Goal: Task Accomplishment & Management: Complete application form

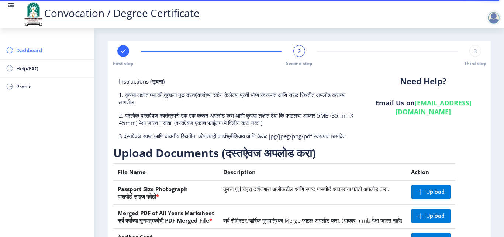
click at [35, 49] on span "Dashboard" at bounding box center [52, 50] width 72 height 9
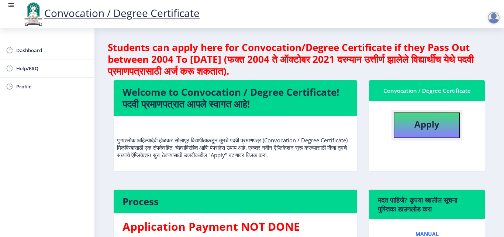
click at [421, 125] on b "Apply" at bounding box center [427, 124] width 25 height 12
select select
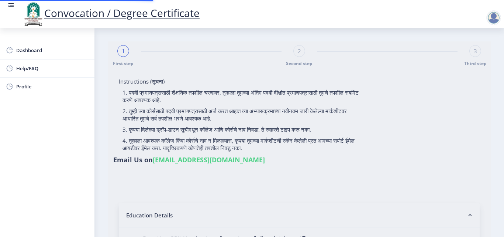
type input "[PERSON_NAME]"
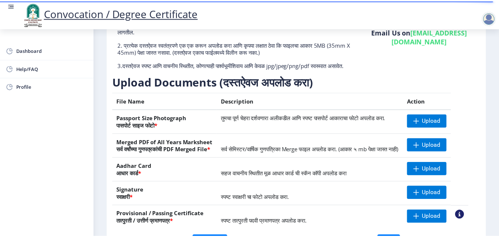
scroll to position [74, 0]
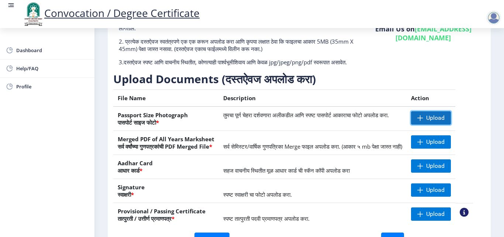
click at [436, 121] on span "Upload" at bounding box center [435, 117] width 18 height 7
click at [445, 121] on span "Upload" at bounding box center [435, 117] width 18 height 7
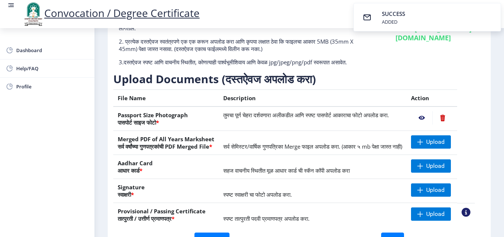
click at [430, 124] on nb-action at bounding box center [421, 117] width 21 height 13
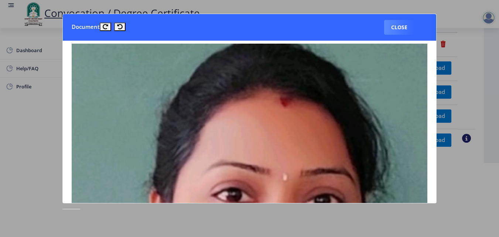
scroll to position [0, 0]
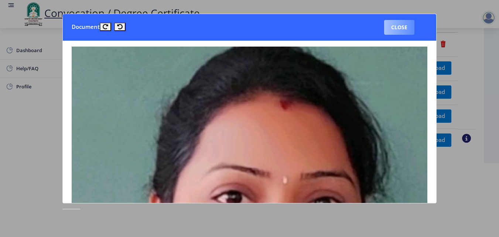
click at [390, 29] on button "Close" at bounding box center [399, 27] width 30 height 15
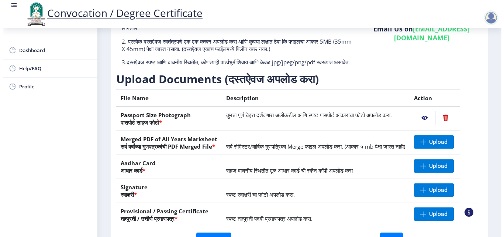
scroll to position [64, 0]
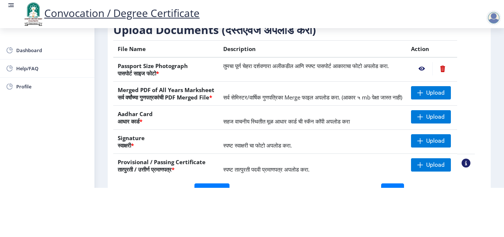
click at [451, 62] on nb-action at bounding box center [443, 68] width 20 height 13
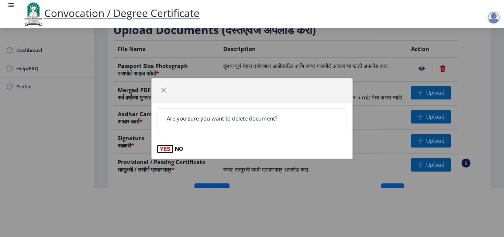
click at [164, 149] on button "YES" at bounding box center [165, 148] width 15 height 7
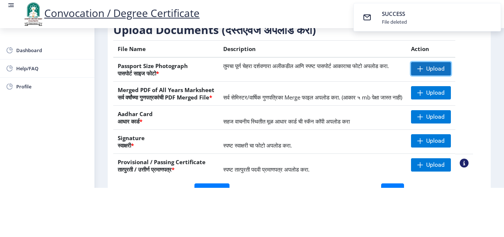
click at [424, 66] on span at bounding box center [421, 69] width 6 height 6
click at [430, 62] on nb-action at bounding box center [421, 68] width 21 height 13
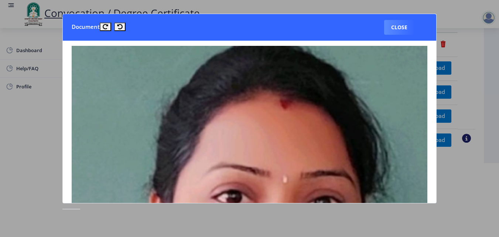
scroll to position [0, 0]
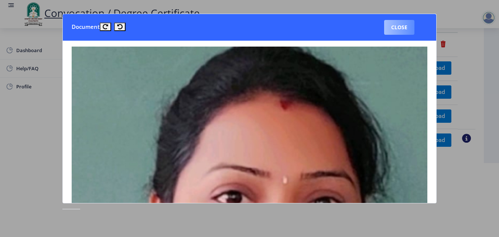
click at [406, 28] on button "Close" at bounding box center [399, 27] width 30 height 15
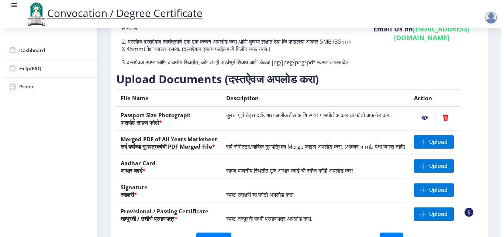
scroll to position [64, 0]
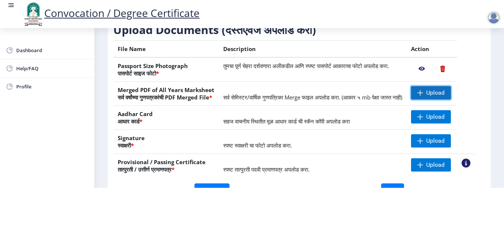
click at [424, 90] on span at bounding box center [421, 93] width 6 height 6
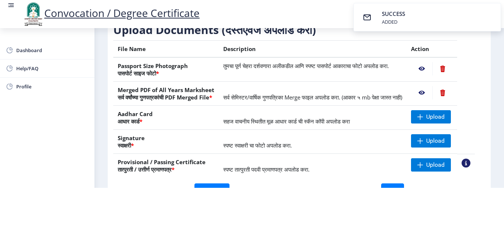
click at [429, 86] on nb-action at bounding box center [421, 92] width 21 height 13
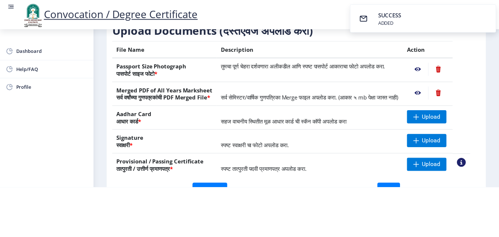
scroll to position [0, 0]
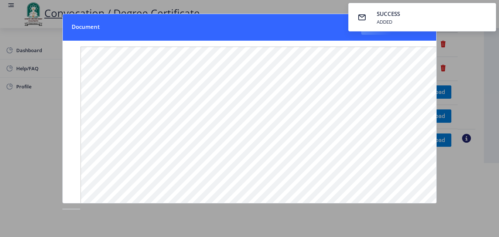
click at [325, 28] on nb-card-header "Document Close" at bounding box center [249, 27] width 373 height 27
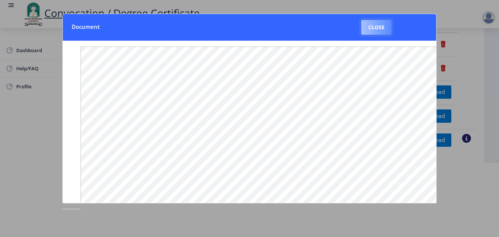
click at [380, 27] on button "Close" at bounding box center [376, 27] width 30 height 15
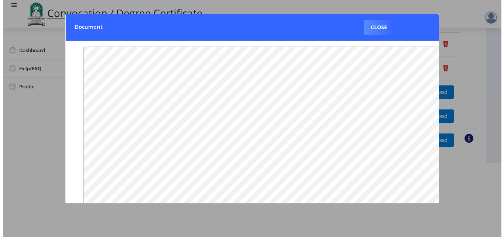
scroll to position [64, 0]
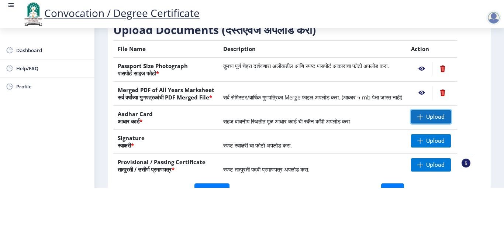
click at [439, 118] on span "Upload" at bounding box center [435, 116] width 18 height 7
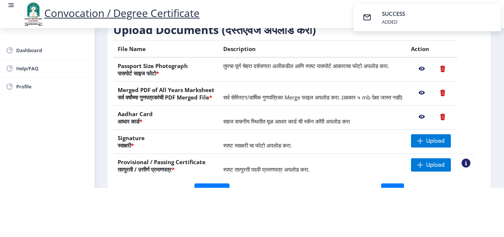
click at [431, 117] on nb-action at bounding box center [421, 116] width 21 height 13
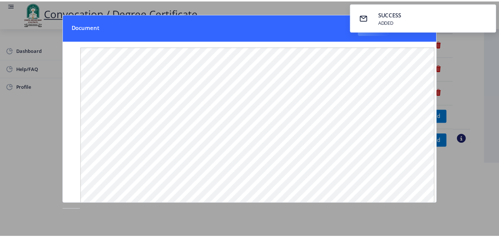
scroll to position [0, 0]
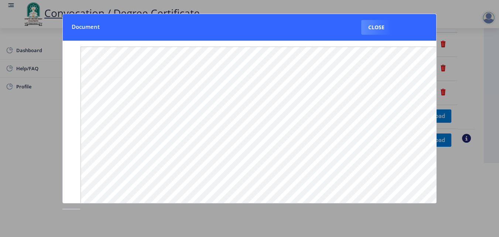
click at [492, 69] on div at bounding box center [249, 118] width 499 height 237
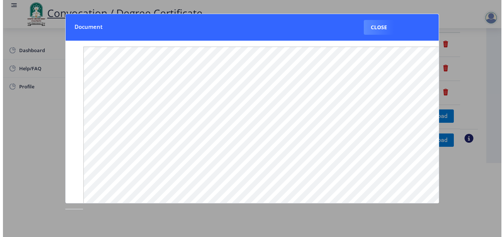
scroll to position [64, 0]
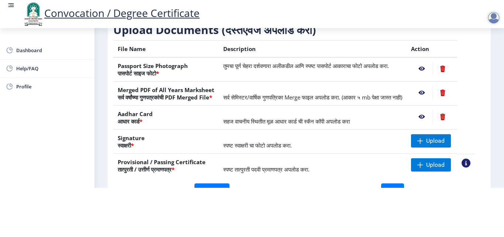
click at [430, 116] on nb-action at bounding box center [421, 116] width 21 height 13
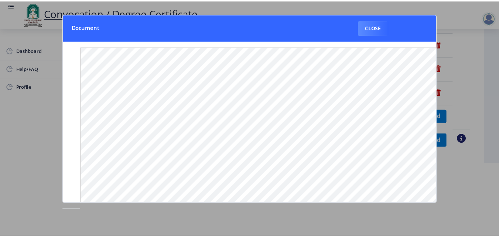
scroll to position [0, 0]
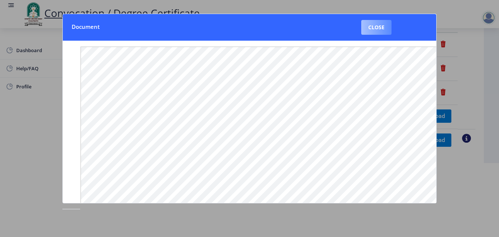
click at [374, 29] on button "Close" at bounding box center [376, 27] width 30 height 15
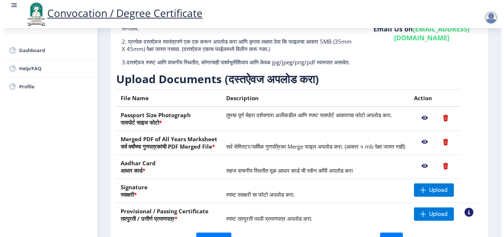
scroll to position [64, 0]
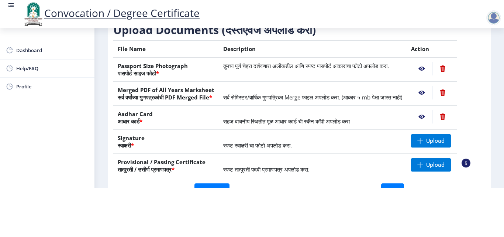
click at [429, 115] on nb-action at bounding box center [421, 116] width 21 height 13
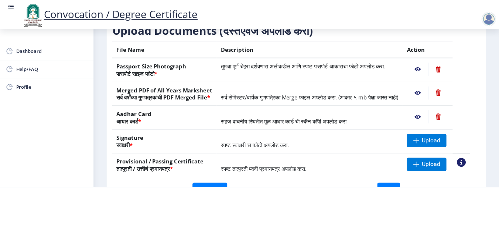
scroll to position [0, 0]
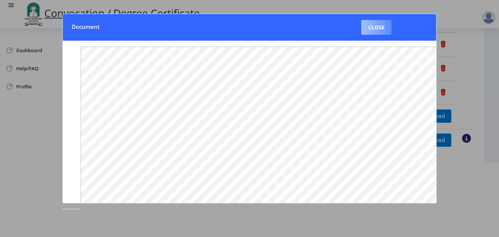
click at [378, 27] on button "Close" at bounding box center [376, 27] width 30 height 15
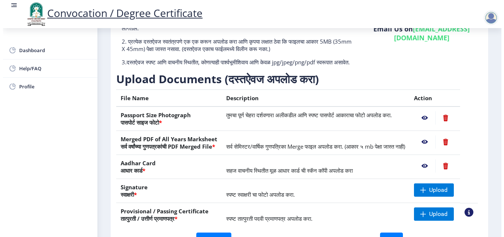
scroll to position [64, 0]
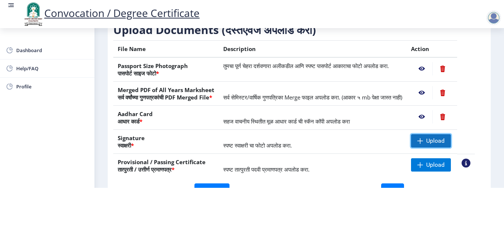
click at [429, 144] on span "Upload" at bounding box center [431, 140] width 40 height 13
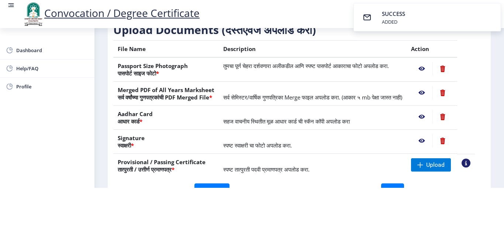
click at [432, 141] on nb-action at bounding box center [421, 140] width 21 height 13
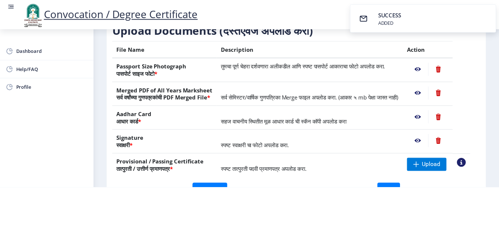
scroll to position [0, 0]
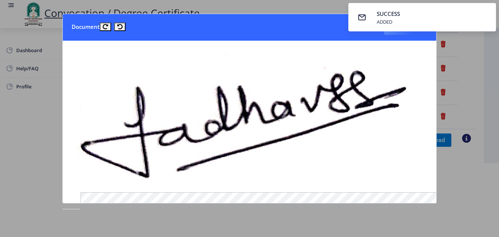
click at [453, 186] on div at bounding box center [249, 118] width 499 height 237
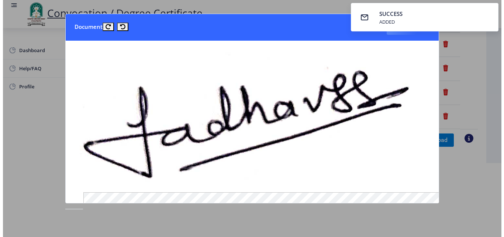
scroll to position [64, 0]
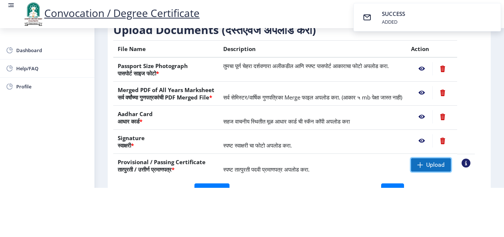
click at [436, 165] on span "Upload" at bounding box center [435, 164] width 18 height 7
click at [443, 167] on span "Upload" at bounding box center [435, 164] width 18 height 7
click at [430, 164] on nb-action at bounding box center [421, 164] width 21 height 13
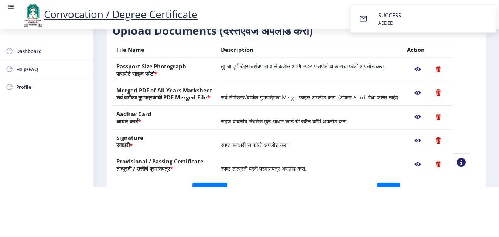
scroll to position [0, 0]
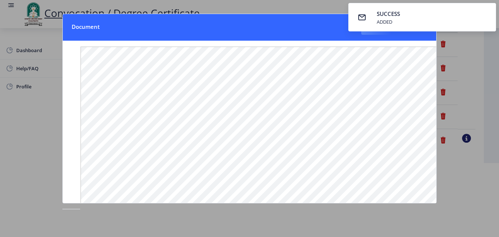
click at [382, 33] on button "Close" at bounding box center [376, 27] width 30 height 15
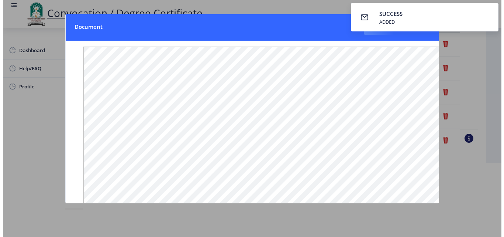
scroll to position [64, 0]
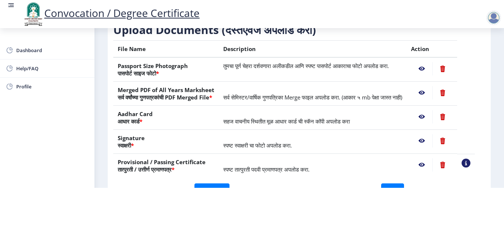
click at [457, 188] on html "Convocation / Degree Certificate Dashboard Help/FAQ Profile First step 2 Second…" at bounding box center [252, 69] width 504 height 237
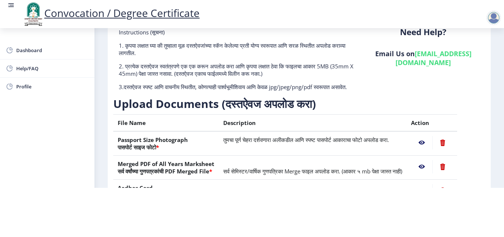
scroll to position [136, 0]
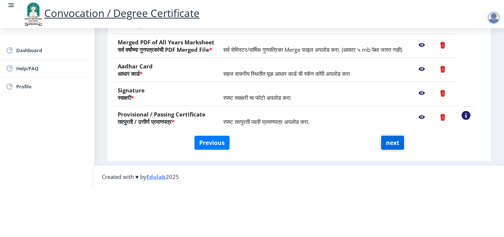
click at [395, 136] on button "next" at bounding box center [392, 143] width 23 height 14
select select
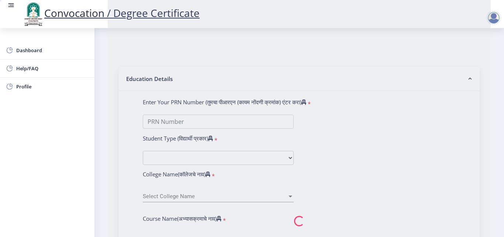
scroll to position [0, 0]
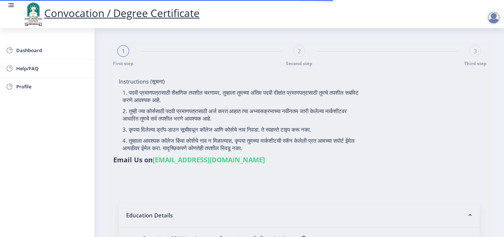
select select
type input "JADHAV SHAILA SHIVAJI"
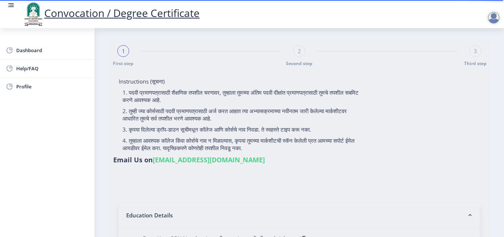
type input "Sangeeta"
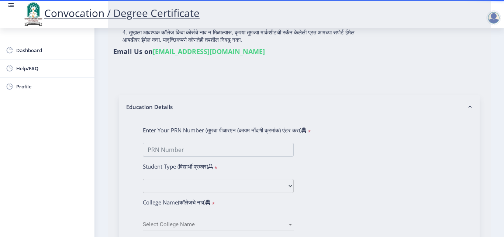
type input "2011032500237922"
select select "Regular"
select select "2012"
select select "May"
select select "FIRST CLASS"
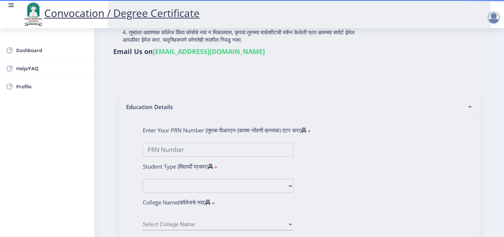
type input "2334"
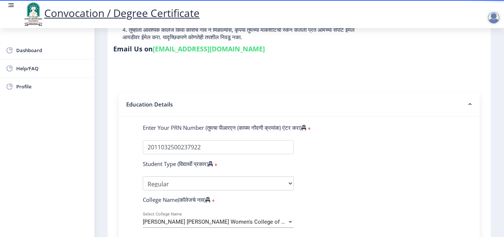
select select
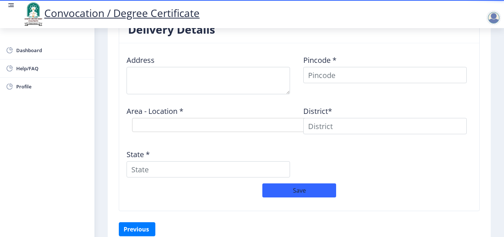
scroll to position [610, 0]
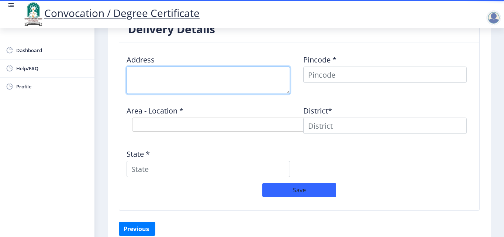
click at [164, 78] on textarea at bounding box center [209, 79] width 164 height 27
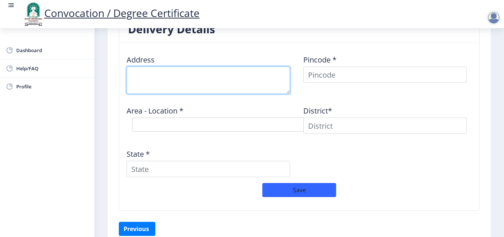
click at [140, 78] on textarea at bounding box center [209, 79] width 164 height 27
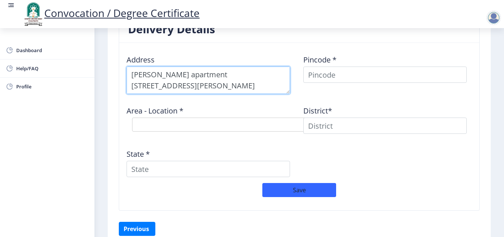
type textarea "Devgiri apartment C wing flat no.9 Jamdar Road Kasaba Baramati"
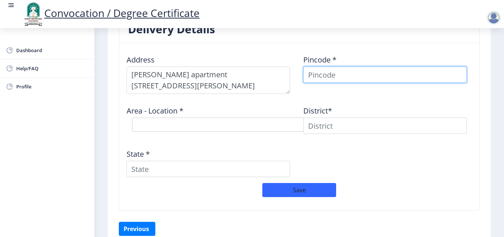
click at [340, 77] on input at bounding box center [386, 74] width 164 height 16
type input "413102"
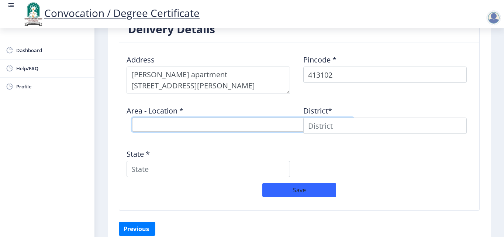
click at [158, 127] on select "Select Area Location" at bounding box center [243, 124] width 222 height 14
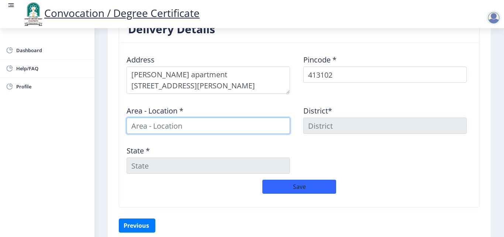
click at [206, 123] on input at bounding box center [209, 125] width 164 height 16
click at [163, 126] on input "Jamdar ERoad Kasaba Baramati" at bounding box center [209, 125] width 164 height 16
click at [243, 122] on input "Jamdar Road Kasaba Baramati" at bounding box center [209, 125] width 164 height 16
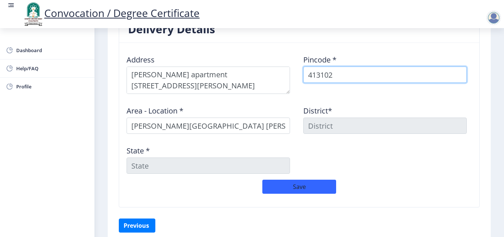
click at [350, 73] on input "413102" at bounding box center [386, 74] width 164 height 16
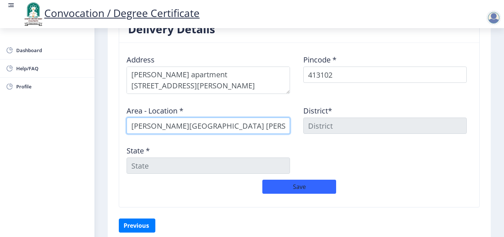
click at [243, 127] on input "Jamdar Road Kasaba Baramati" at bounding box center [209, 125] width 164 height 16
type input "J"
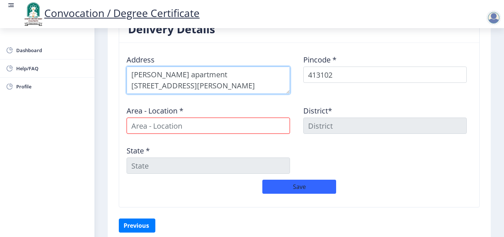
click at [216, 87] on textarea at bounding box center [209, 79] width 164 height 27
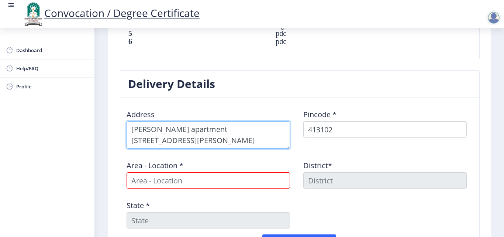
scroll to position [573, 0]
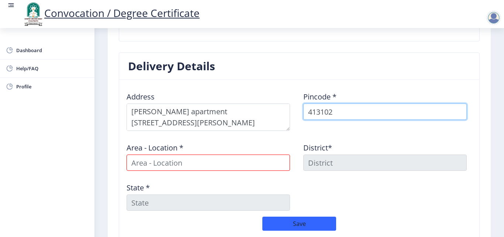
click at [333, 112] on input "413102" at bounding box center [386, 111] width 164 height 16
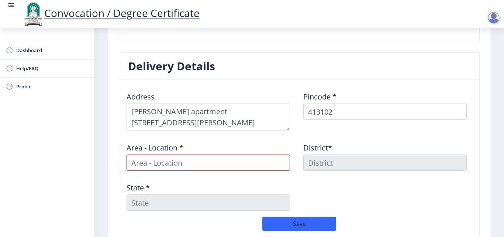
click at [335, 153] on div "District*" at bounding box center [387, 154] width 177 height 34
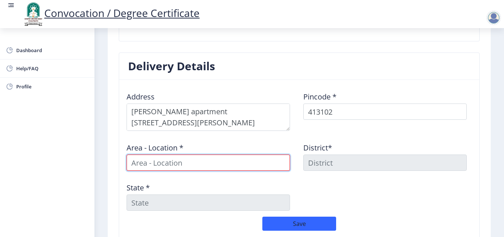
click at [192, 164] on input at bounding box center [209, 162] width 164 height 16
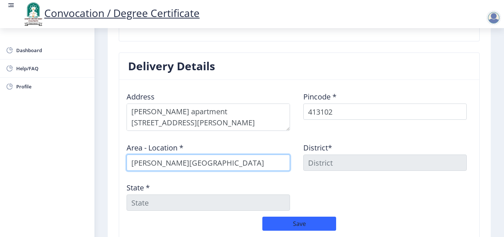
type input "Jamdar Road Dist Pune Maharashtra"
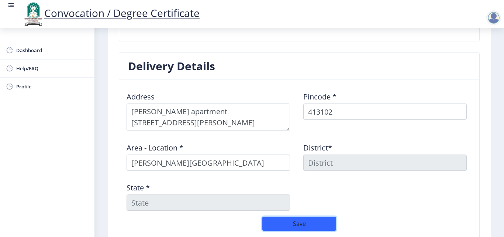
click at [298, 224] on button "Save" at bounding box center [300, 223] width 74 height 14
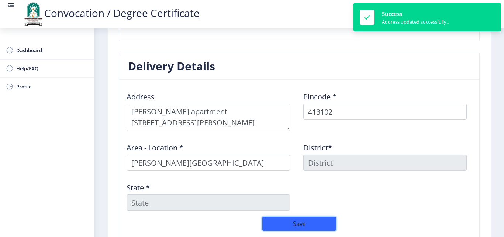
select select
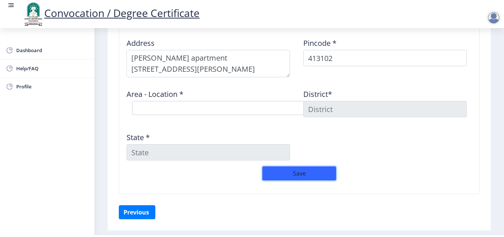
scroll to position [610, 0]
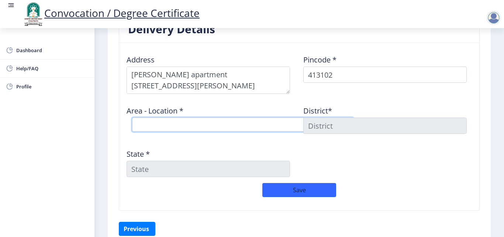
click at [168, 123] on select "Select Area Location" at bounding box center [243, 124] width 222 height 14
drag, startPoint x: 204, startPoint y: 119, endPoint x: 207, endPoint y: 122, distance: 4.7
click at [204, 119] on select "Select Area Location" at bounding box center [243, 124] width 222 height 14
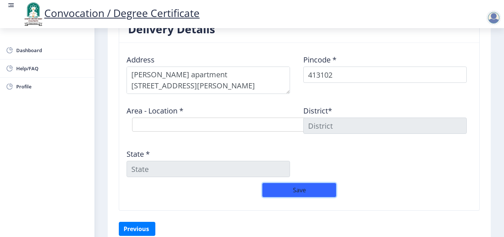
click at [294, 192] on button "Save" at bounding box center [300, 190] width 74 height 14
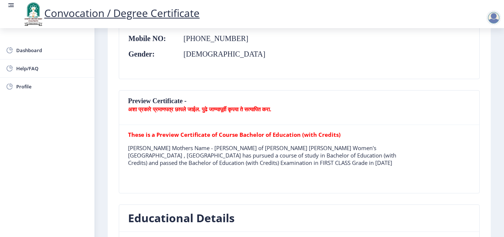
scroll to position [222, 0]
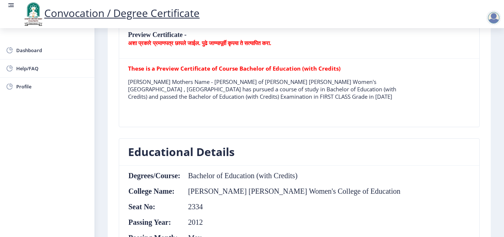
click at [135, 81] on p "JADHAV SHAILA SHIVAJI Mothers Name - Sangeeta of Shriman Bhausaheb Zadbuke Wome…" at bounding box center [265, 89] width 274 height 22
click at [150, 69] on b "These is a Preview Certificate of Course Bachelor of Education (with Credits)" at bounding box center [234, 68] width 213 height 7
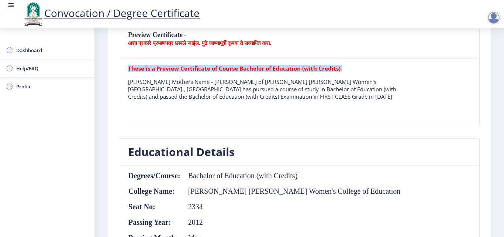
click at [150, 69] on b "These is a Preview Certificate of Course Bachelor of Education (with Credits)" at bounding box center [234, 68] width 213 height 7
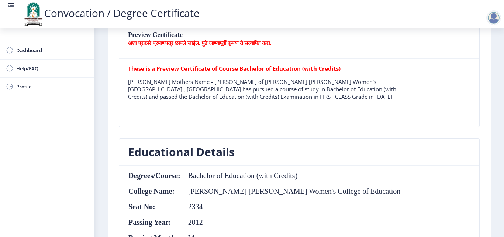
click at [312, 110] on table "These is a Preview Certificate of Course Bachelor of Education (with Credits) J…" at bounding box center [265, 93] width 274 height 56
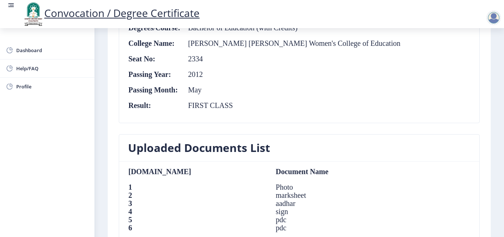
scroll to position [185, 0]
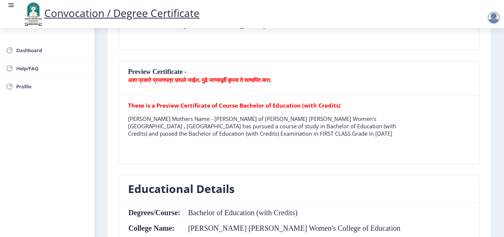
click at [306, 154] on table "These is a Preview Certificate of Course Bachelor of Education (with Credits) J…" at bounding box center [265, 130] width 274 height 56
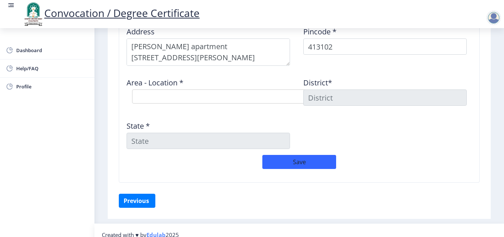
scroll to position [647, 0]
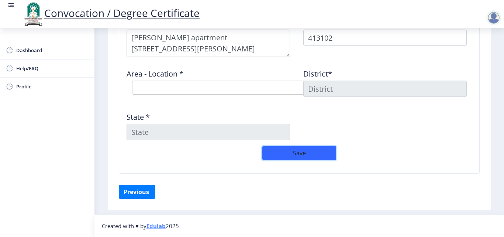
click at [302, 154] on button "Save" at bounding box center [300, 153] width 74 height 14
click at [302, 155] on button "Save" at bounding box center [300, 153] width 74 height 14
click at [138, 194] on button "Previous ‍" at bounding box center [137, 192] width 37 height 14
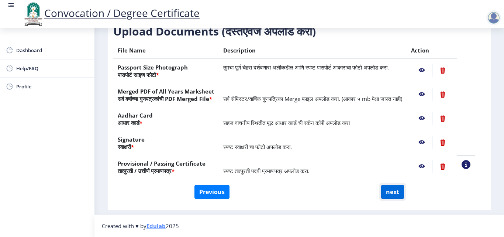
click at [393, 191] on button "next" at bounding box center [392, 192] width 23 height 14
select select
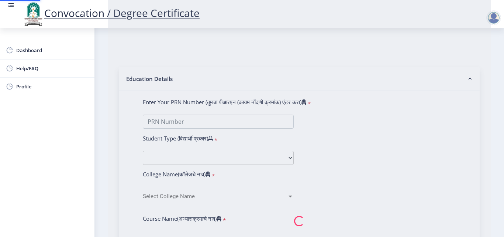
scroll to position [0, 0]
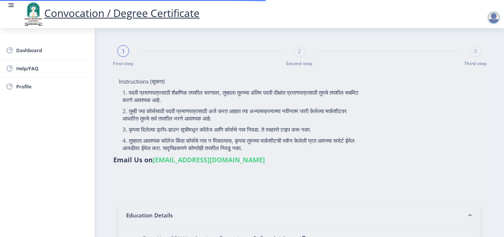
select select
type input "JADHAV SHAILA SHIVAJI"
type input "Sangeeta"
select select
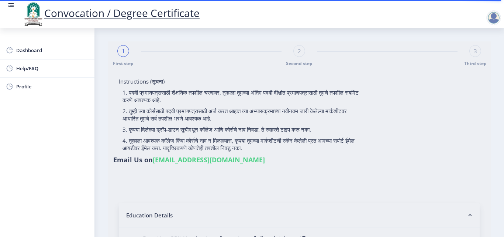
select select
type input "JADHAV SHAILA SHIVAJI"
type input "Sangeeta"
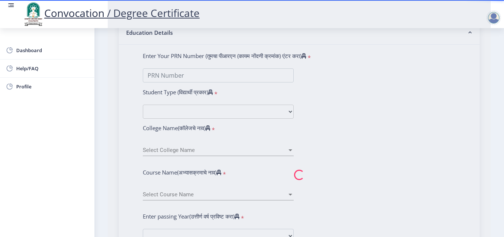
scroll to position [185, 0]
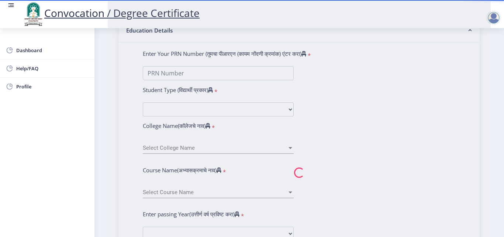
type input "2011032500237922"
select select "Regular"
select select "2012"
select select "May"
select select "FIRST CLASS"
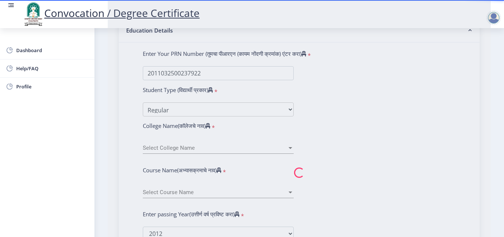
type input "2334"
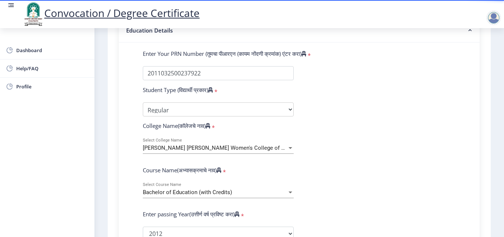
select select
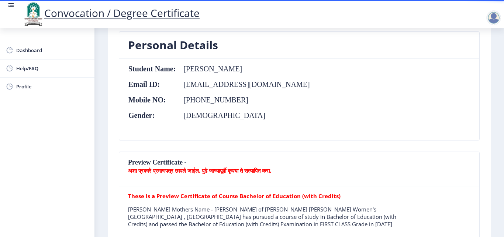
scroll to position [111, 0]
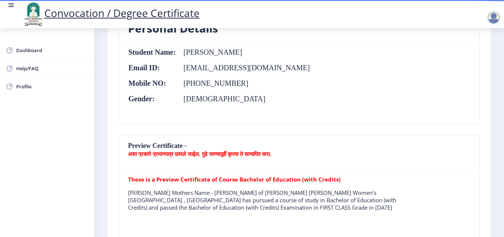
click at [300, 153] on p "अशा प्रकारे प्रमाणपत्र छापले जाईल. पुढे जाण्यापूर्वी कृपया ते सत्यापित करा." at bounding box center [299, 153] width 343 height 7
click at [271, 153] on b "अशा प्रकारे प्रमाणपत्र छापले जाईल. पुढे जाण्यापूर्वी कृपया ते सत्यापित करा." at bounding box center [199, 153] width 143 height 7
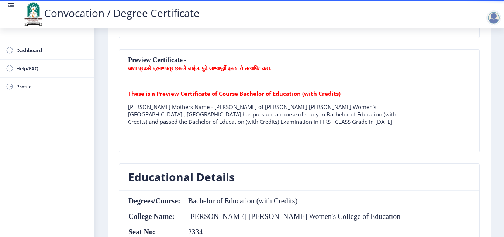
scroll to position [222, 0]
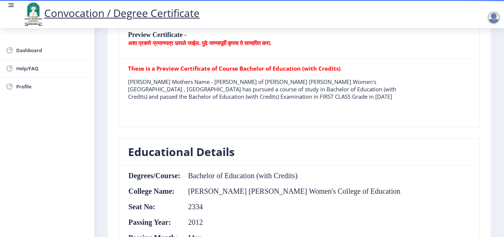
click at [278, 115] on table "These is a Preview Certificate of Course Bachelor of Education (with Credits) J…" at bounding box center [265, 93] width 274 height 56
click at [128, 119] on table "These is a Preview Certificate of Course Bachelor of Education (with Credits) J…" at bounding box center [265, 93] width 274 height 56
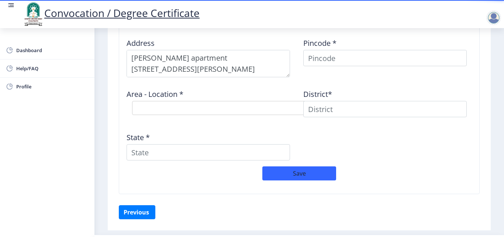
scroll to position [628, 0]
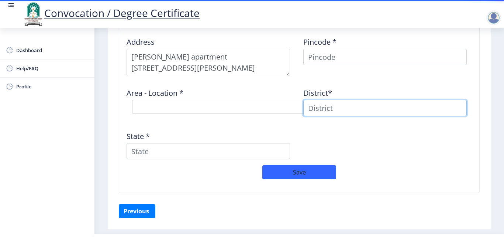
click at [366, 108] on input at bounding box center [386, 108] width 164 height 16
type input "Pune"
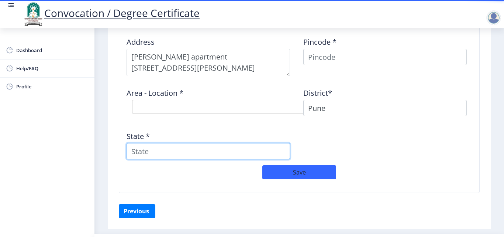
click at [193, 153] on input "State *" at bounding box center [209, 151] width 164 height 16
type input "Maharashtra"
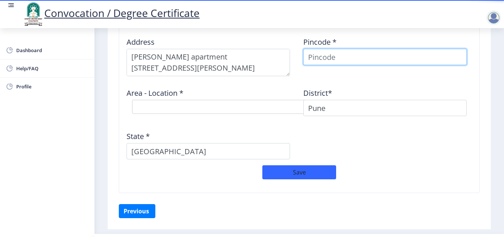
click at [319, 59] on input at bounding box center [386, 57] width 164 height 16
type input "413102"
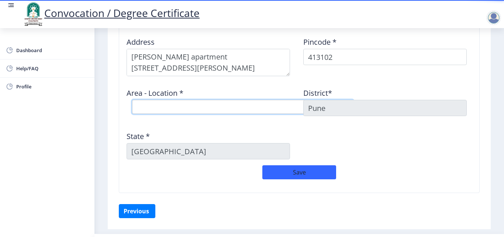
click at [190, 107] on select "Select Area Location Baramati Court S.O Baramati H.O Barhanpur B.O Dorlewadi B.…" at bounding box center [243, 107] width 222 height 14
select select "2: Object"
click at [132, 100] on select "Select Area Location Baramati Court S.O Baramati H.O Barhanpur B.O Dorlewadi B.…" at bounding box center [243, 107] width 222 height 14
type input "PUNE"
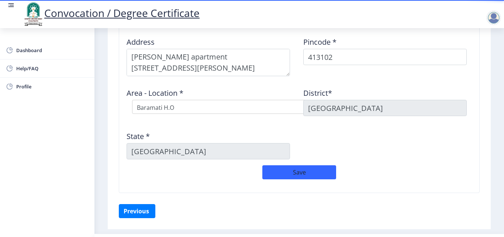
click at [338, 121] on div "Address Pincode * 413102 Area - Location * Select Area Location Baramati Court …" at bounding box center [300, 98] width 354 height 134
click at [305, 172] on button "Save" at bounding box center [300, 172] width 74 height 14
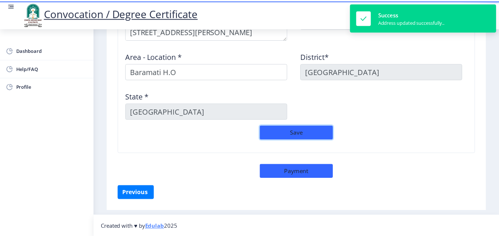
scroll to position [665, 0]
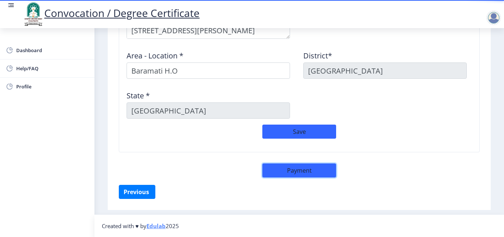
click at [311, 174] on button "Payment" at bounding box center [300, 170] width 74 height 14
select select "sealed"
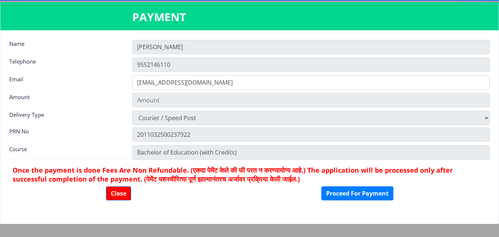
type input "2885"
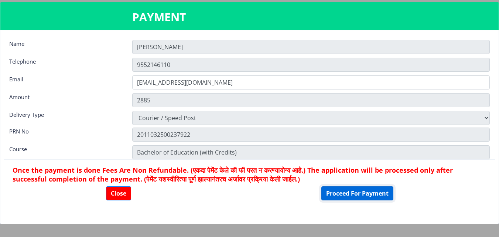
click at [356, 196] on button "Proceed For Payment" at bounding box center [357, 193] width 72 height 14
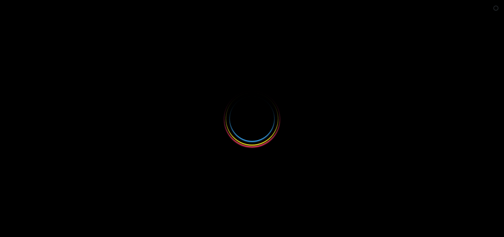
select select
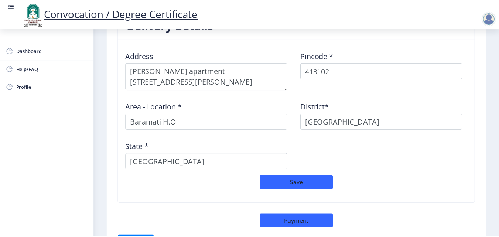
scroll to position [665, 0]
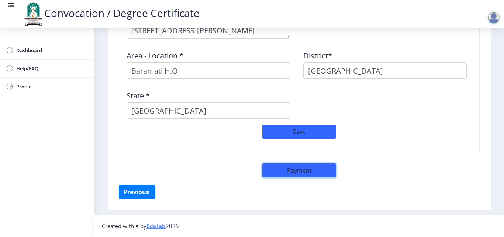
click at [297, 169] on button "Payment" at bounding box center [300, 170] width 74 height 14
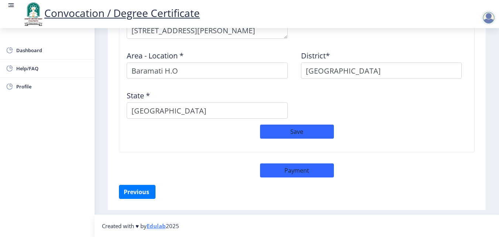
select select "sealed"
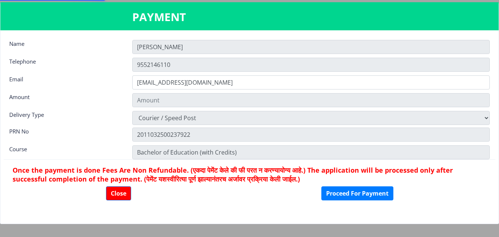
type input "2885"
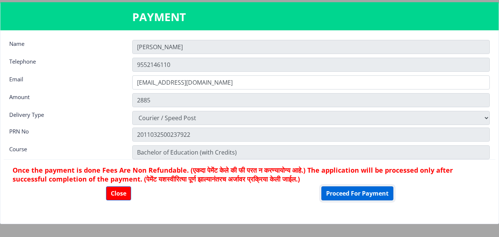
click at [368, 193] on button "Proceed For Payment" at bounding box center [357, 193] width 72 height 14
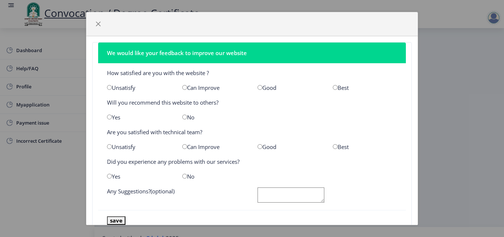
click at [333, 86] on input "radio" at bounding box center [335, 87] width 5 height 5
radio input "true"
click at [109, 117] on input "radio" at bounding box center [109, 116] width 5 height 5
radio input "true"
click at [333, 146] on input "radio" at bounding box center [335, 146] width 5 height 5
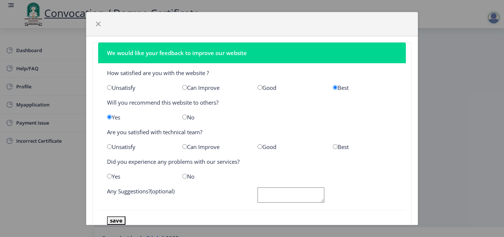
radio input "true"
click at [184, 177] on input "radio" at bounding box center [184, 176] width 5 height 5
radio input "true"
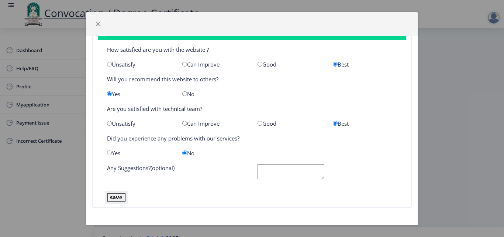
click at [121, 197] on button "save" at bounding box center [116, 197] width 18 height 8
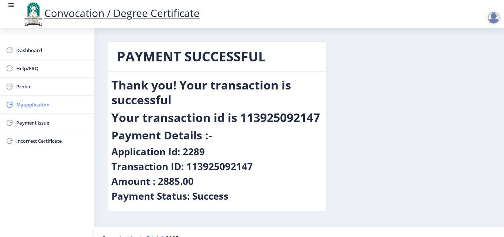
click at [41, 108] on span "Myapplication" at bounding box center [52, 104] width 72 height 9
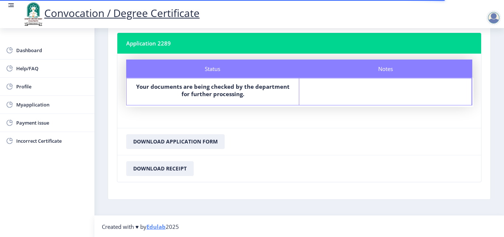
scroll to position [42, 0]
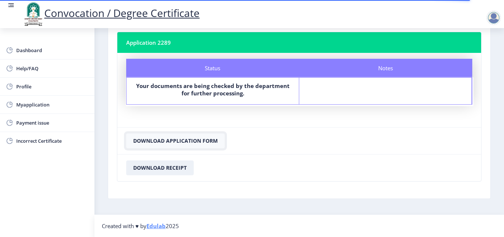
click at [193, 140] on button "Download Application Form" at bounding box center [175, 140] width 99 height 15
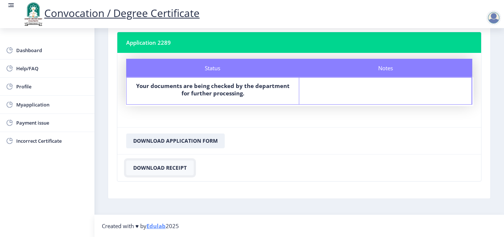
click at [179, 168] on button "Download Receipt" at bounding box center [160, 167] width 68 height 15
click at [30, 51] on span "Dashboard" at bounding box center [52, 50] width 72 height 9
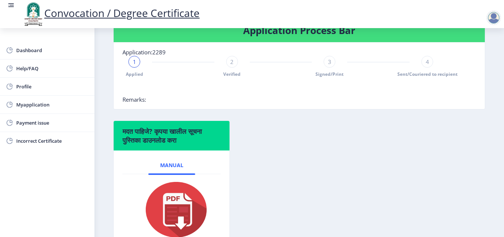
scroll to position [185, 0]
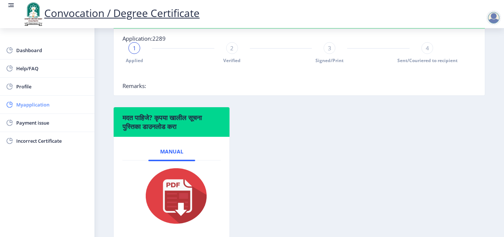
click at [44, 104] on span "Myapplication" at bounding box center [52, 104] width 72 height 9
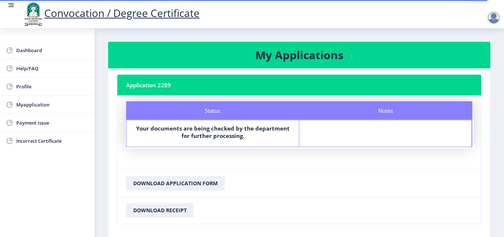
click at [122, 159] on nb-card-body "Status Notes Status Your documents are being checked by the department for furt…" at bounding box center [299, 132] width 364 height 74
click at [494, 18] on div at bounding box center [494, 17] width 15 height 15
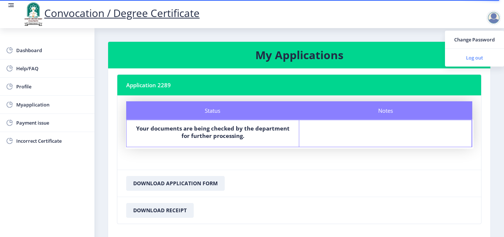
click at [476, 57] on span "Log out" at bounding box center [474, 57] width 47 height 9
